Goal: Information Seeking & Learning: Find specific fact

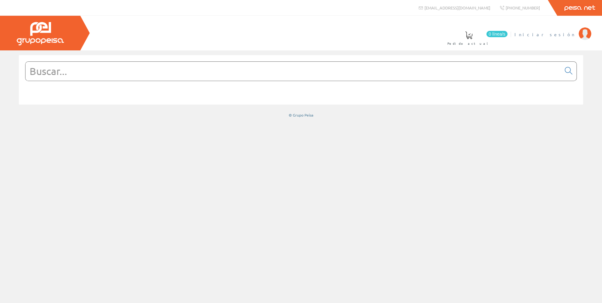
click at [560, 35] on span "Iniciar sesión" at bounding box center [545, 34] width 61 height 6
click at [89, 68] on input "text" at bounding box center [294, 71] width 536 height 19
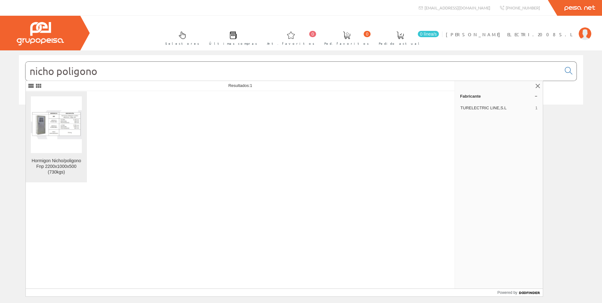
type input "nicho poligono"
click at [58, 128] on img at bounding box center [56, 124] width 51 height 29
